Goal: Task Accomplishment & Management: Manage account settings

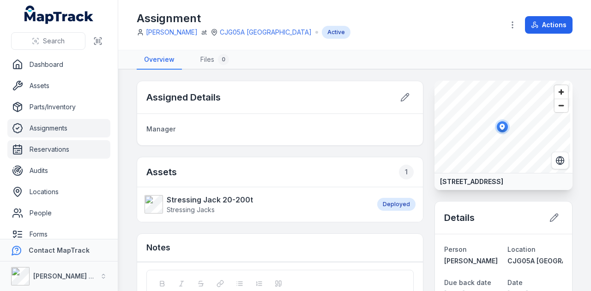
click at [56, 144] on link "Reservations" at bounding box center [58, 149] width 103 height 18
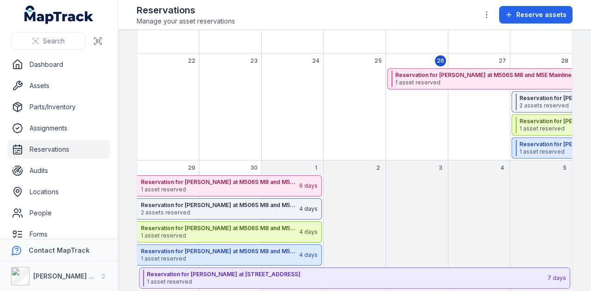
scroll to position [240, 0]
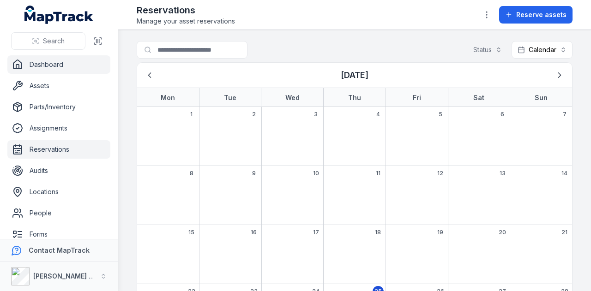
click at [82, 66] on link "Dashboard" at bounding box center [58, 64] width 103 height 18
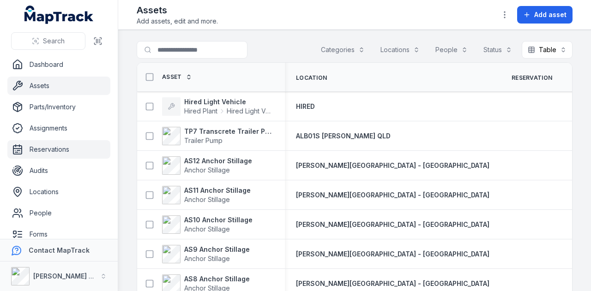
click at [56, 154] on link "Reservations" at bounding box center [58, 149] width 103 height 18
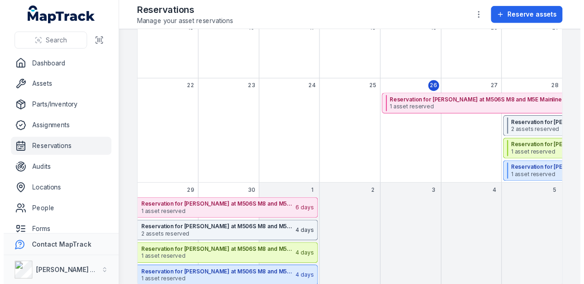
scroll to position [217, 0]
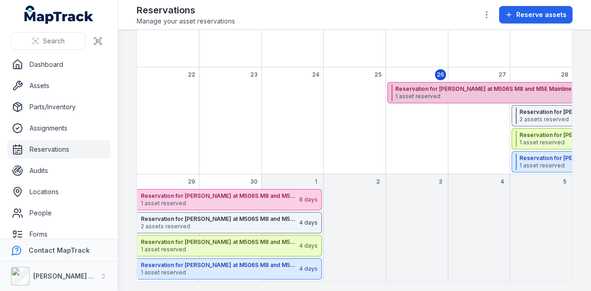
click at [468, 94] on span "1 asset reserved" at bounding box center [596, 96] width 402 height 7
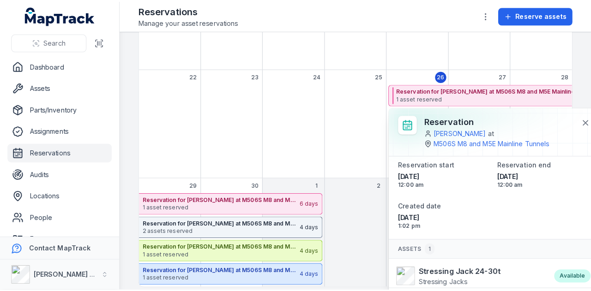
scroll to position [14, 0]
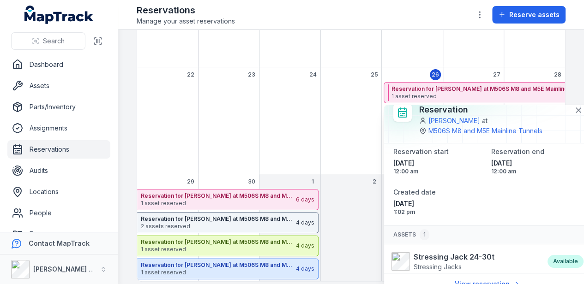
click at [361, 150] on div "September 2025" at bounding box center [350, 128] width 61 height 92
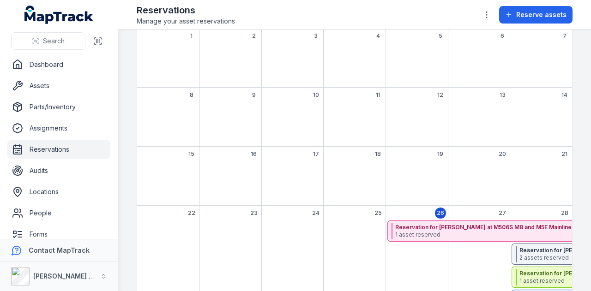
scroll to position [0, 0]
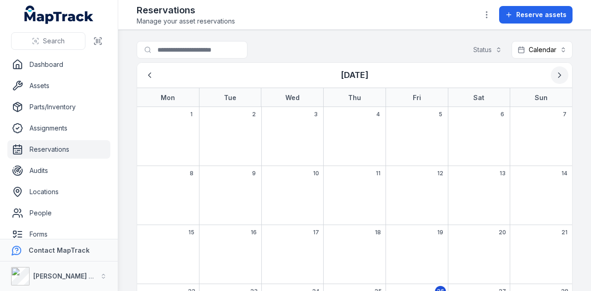
click at [555, 73] on icon "Next" at bounding box center [559, 75] width 9 height 9
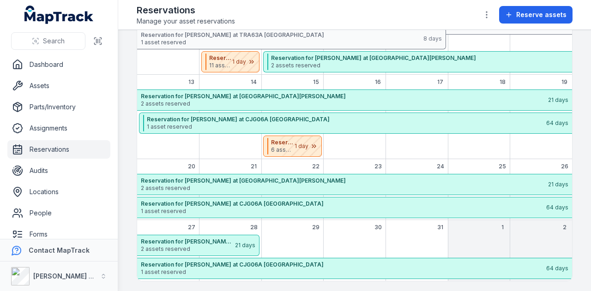
scroll to position [85, 0]
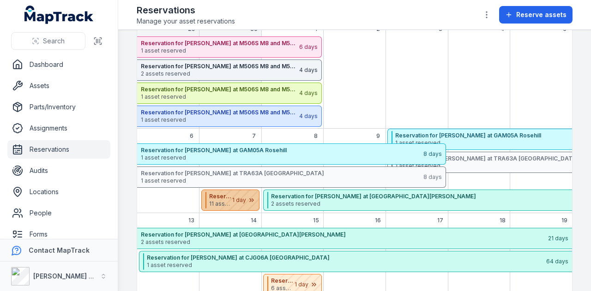
click at [229, 198] on div "October 2025" at bounding box center [236, 200] width 46 height 20
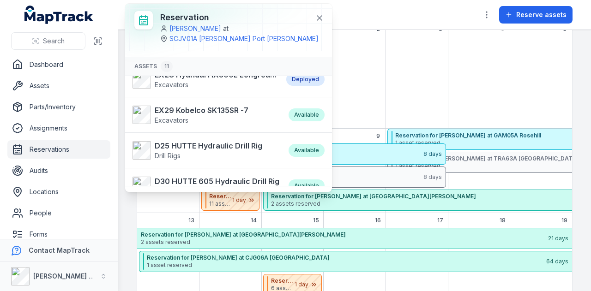
scroll to position [0, 0]
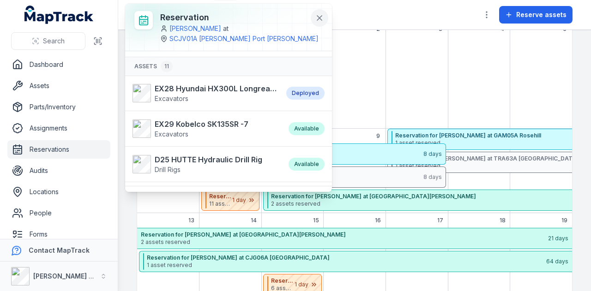
click at [315, 13] on icon at bounding box center [319, 17] width 9 height 9
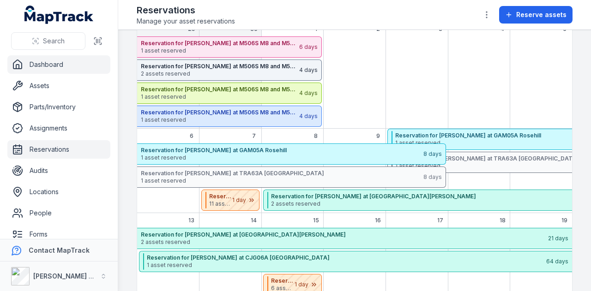
click at [37, 60] on link "Dashboard" at bounding box center [58, 64] width 103 height 18
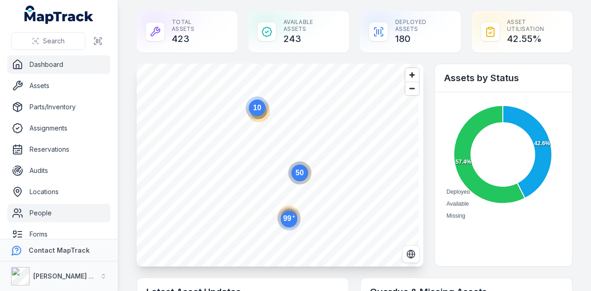
scroll to position [73, 0]
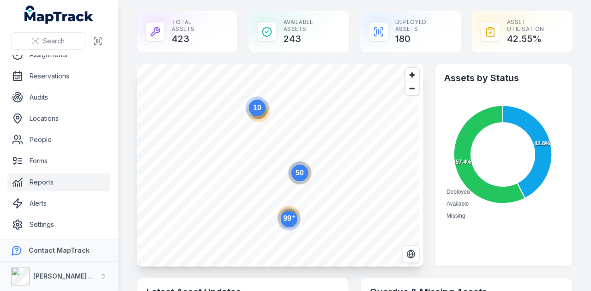
click at [94, 182] on link "Reports" at bounding box center [58, 182] width 103 height 18
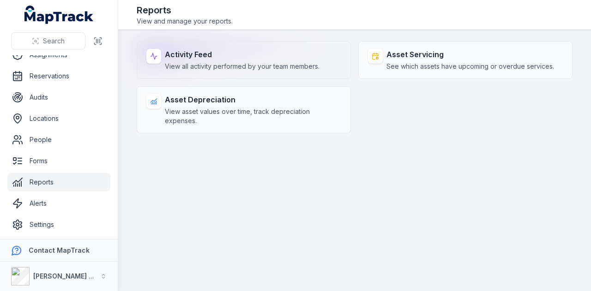
click at [258, 57] on strong "Activity Feed" at bounding box center [242, 54] width 155 height 11
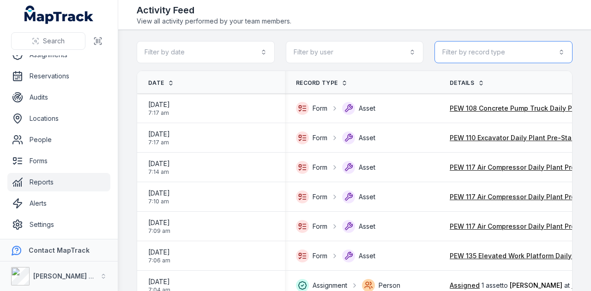
click at [489, 49] on button "Filter by record type" at bounding box center [503, 52] width 138 height 22
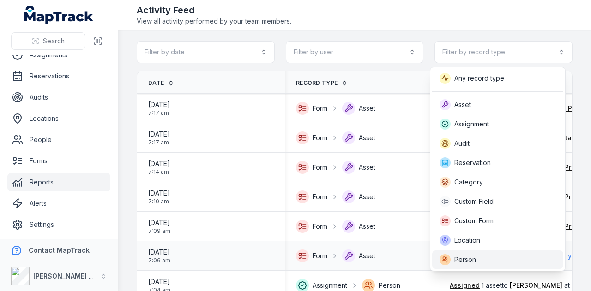
click at [510, 252] on div "Person" at bounding box center [497, 260] width 131 height 18
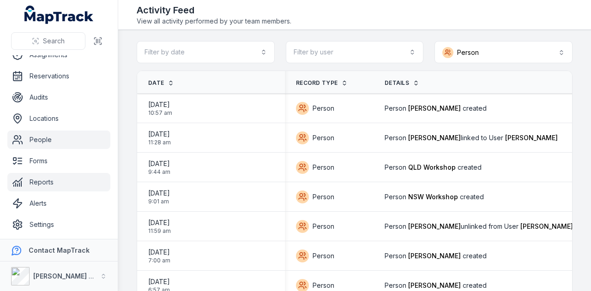
click at [73, 135] on link "People" at bounding box center [58, 140] width 103 height 18
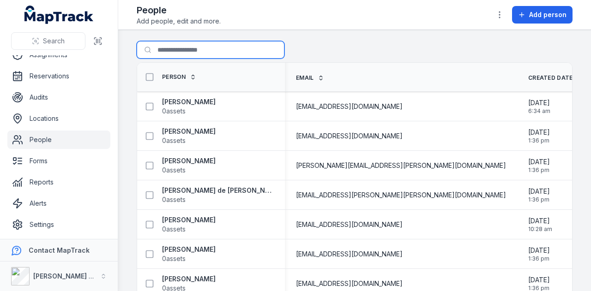
click at [210, 53] on input "Search for people" at bounding box center [211, 50] width 148 height 18
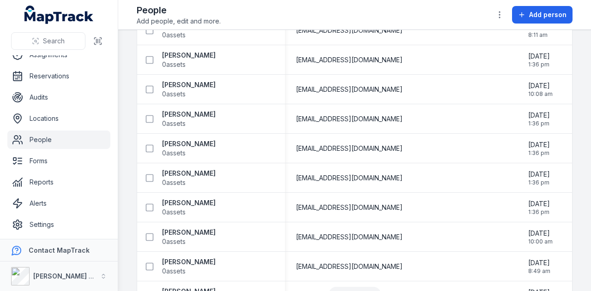
scroll to position [4247, 0]
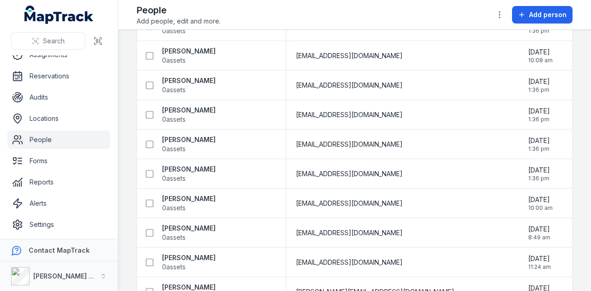
click at [127, 253] on main "Search for people Person Email Created Date Updated Date [PERSON_NAME] 0 assets…" at bounding box center [354, 160] width 473 height 261
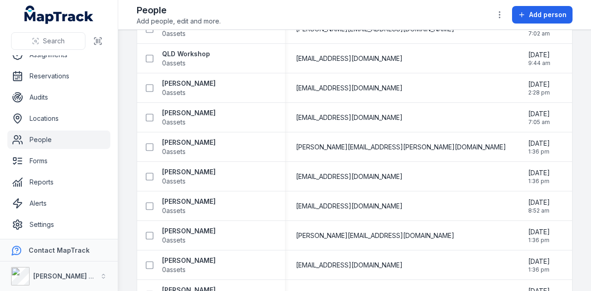
scroll to position [5170, 0]
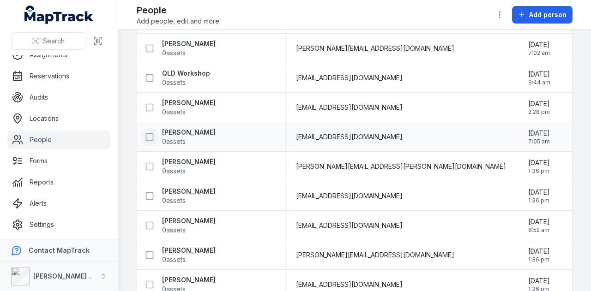
click at [152, 135] on rect at bounding box center [149, 136] width 7 height 7
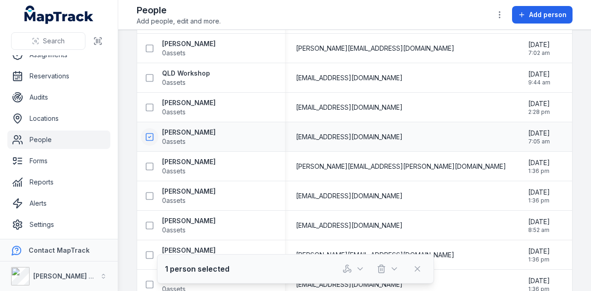
click at [404, 267] on div at bounding box center [382, 269] width 88 height 18
click at [399, 269] on icon "button" at bounding box center [394, 269] width 9 height 9
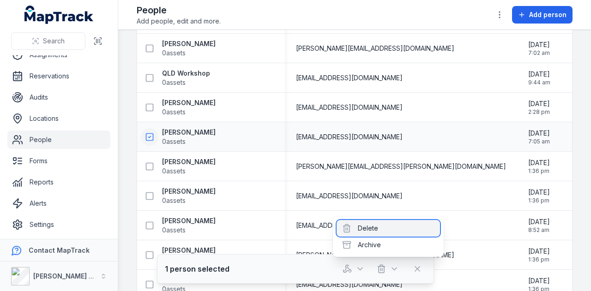
click at [386, 230] on div "Delete" at bounding box center [388, 228] width 103 height 17
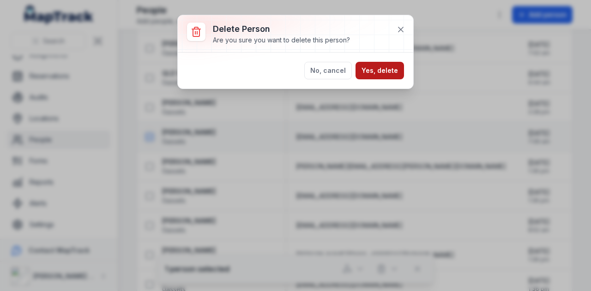
click at [396, 69] on button "Yes, delete" at bounding box center [380, 71] width 48 height 18
